Goal: Check status: Check status

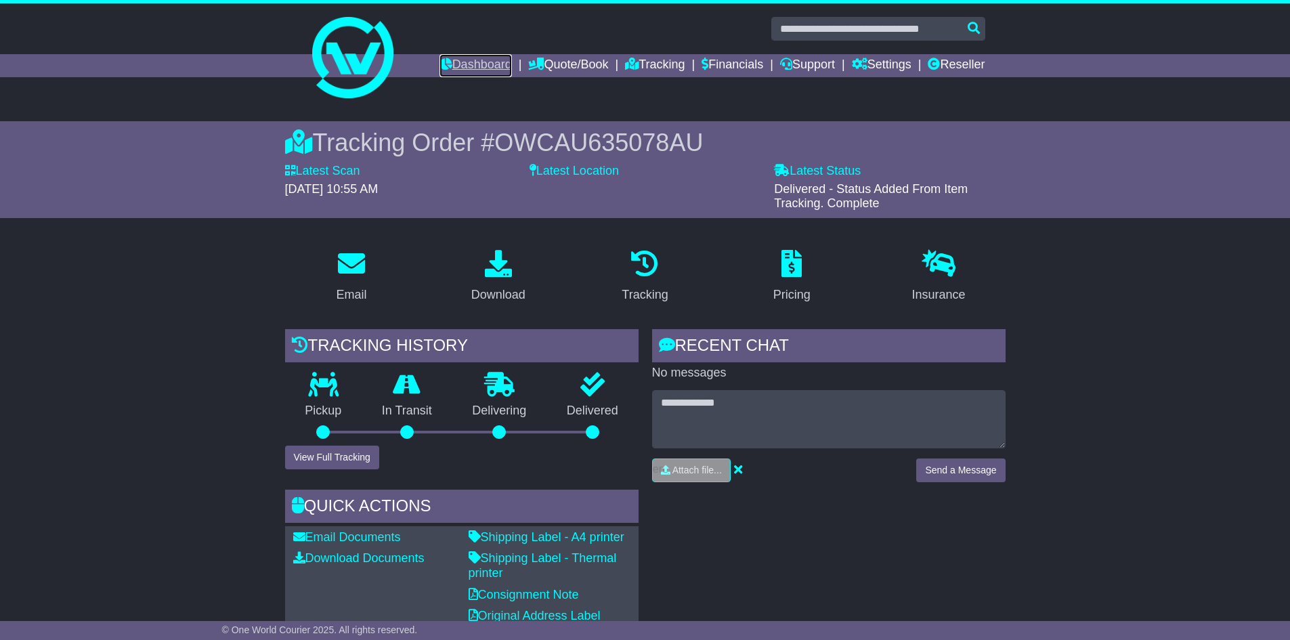
click at [477, 71] on link "Dashboard" at bounding box center [476, 65] width 72 height 23
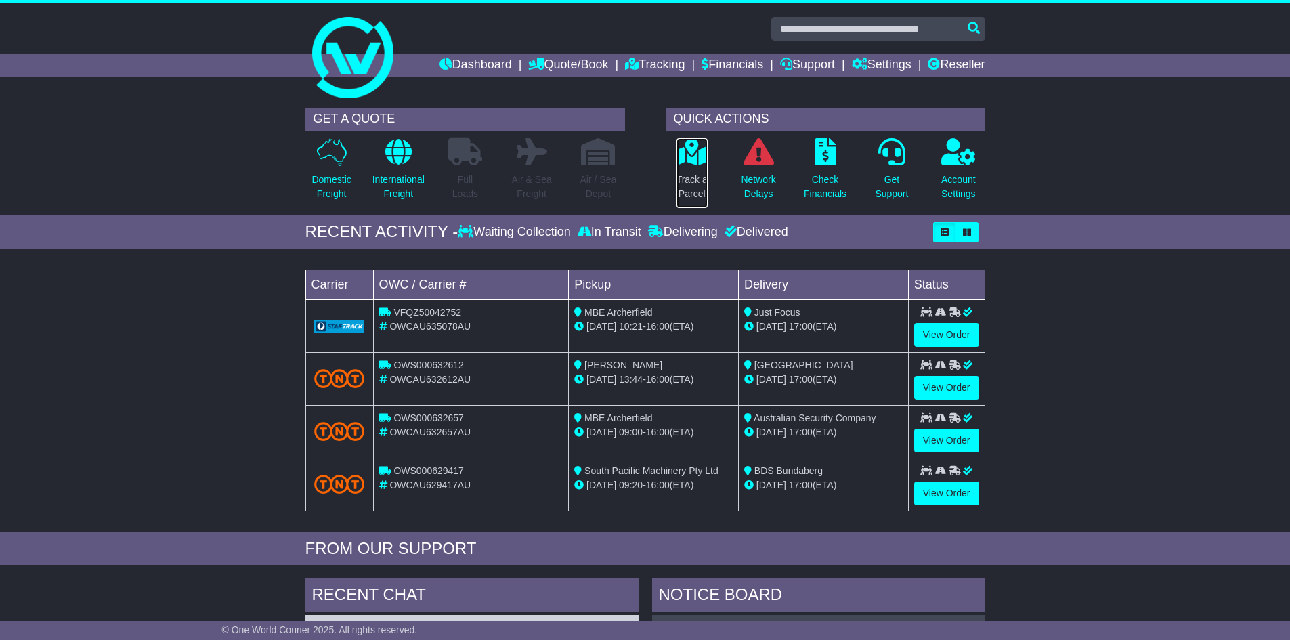
click at [690, 175] on p "Track a Parcel" at bounding box center [692, 187] width 31 height 28
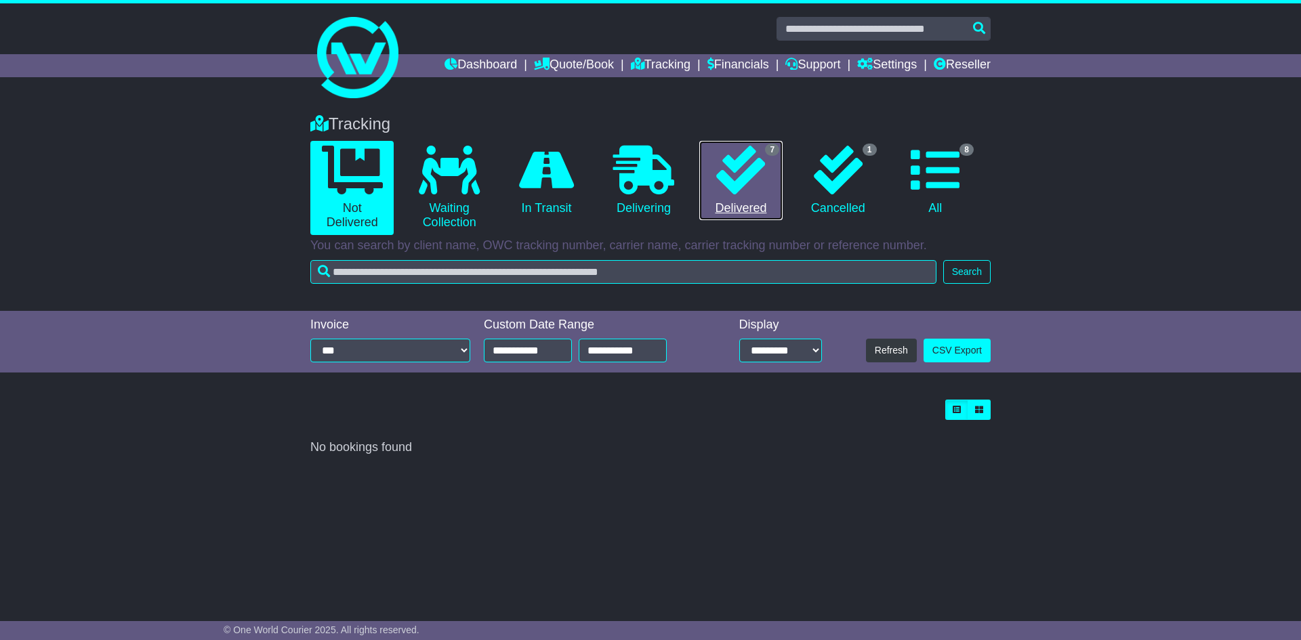
click at [744, 157] on icon at bounding box center [740, 170] width 49 height 49
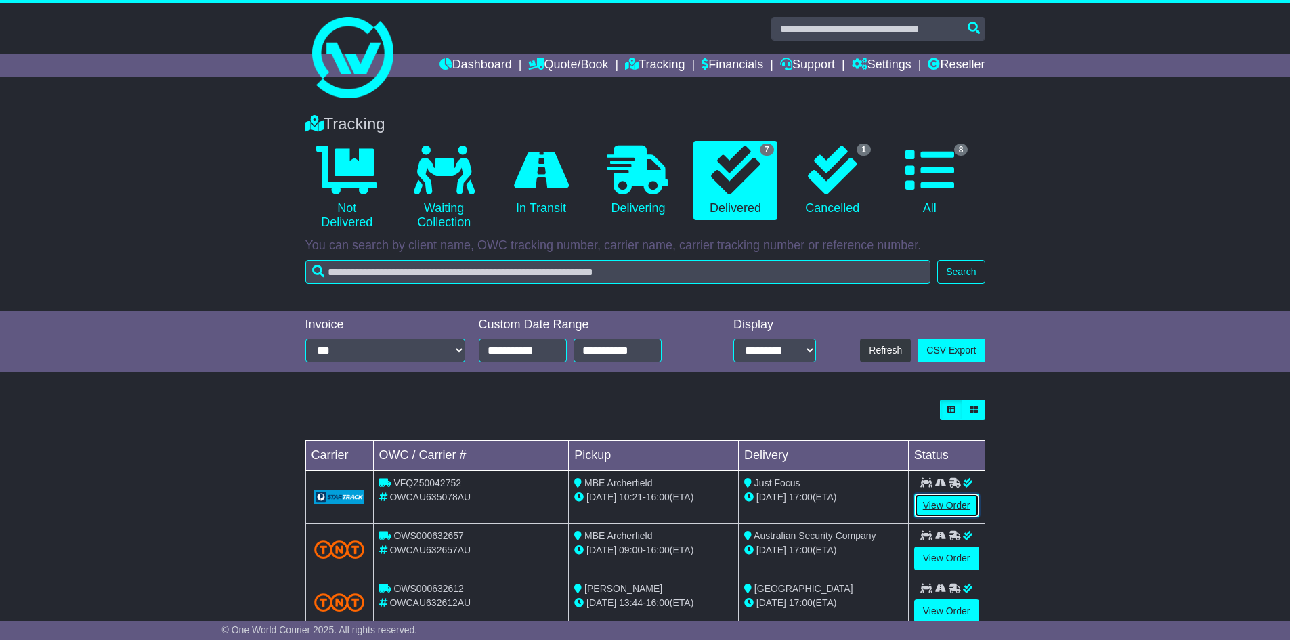
click at [940, 509] on link "View Order" at bounding box center [946, 506] width 65 height 24
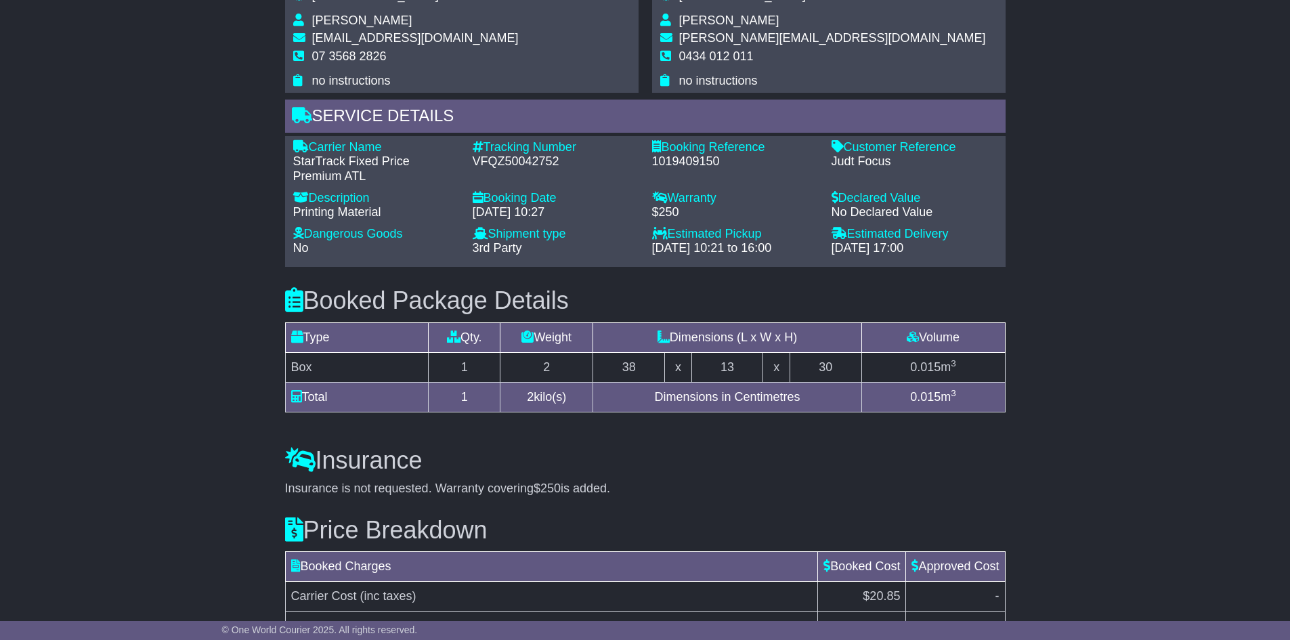
scroll to position [1005, 0]
